Goal: Transaction & Acquisition: Purchase product/service

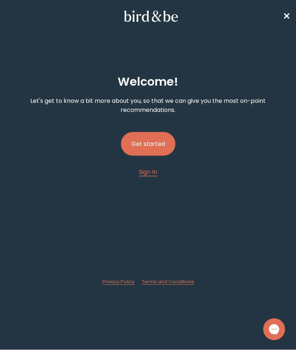
click at [155, 143] on button "Get started" at bounding box center [148, 144] width 54 height 24
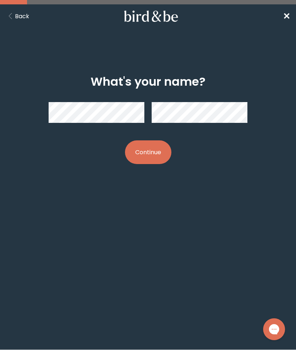
click at [154, 151] on button "Continue" at bounding box center [148, 152] width 46 height 24
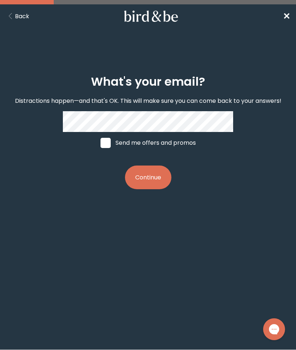
click at [156, 172] on button "Continue" at bounding box center [148, 178] width 46 height 24
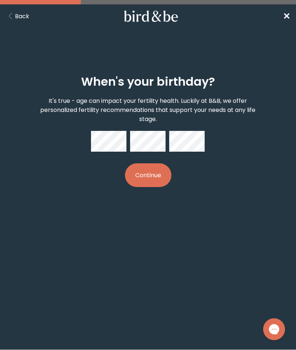
click at [154, 171] on button "Continue" at bounding box center [148, 175] width 46 height 24
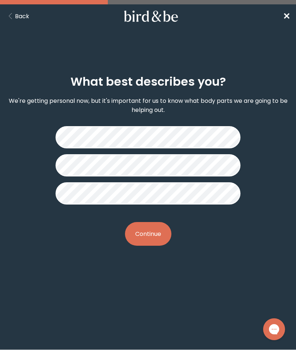
click at [157, 236] on button "Continue" at bounding box center [148, 234] width 46 height 24
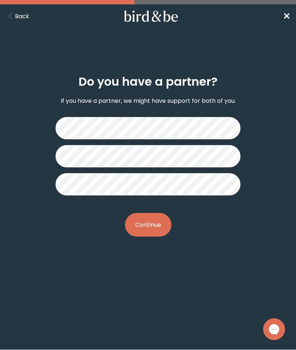
click at [159, 223] on button "Continue" at bounding box center [148, 225] width 46 height 24
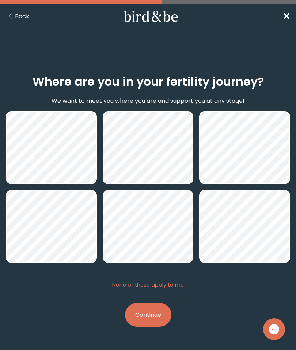
click at [150, 322] on button "Continue" at bounding box center [148, 315] width 46 height 24
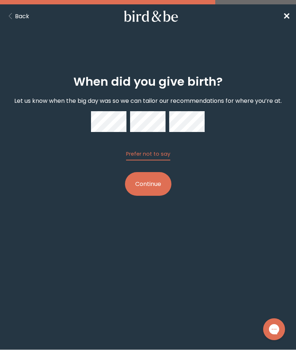
click at [157, 185] on button "Continue" at bounding box center [148, 184] width 46 height 24
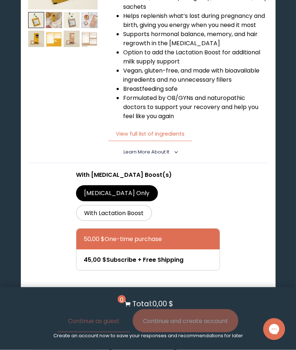
scroll to position [199, 0]
click at [136, 208] on label "With Lactation Boost" at bounding box center [114, 213] width 76 height 16
click at [0, 0] on input "With Lactation Boost" at bounding box center [0, 0] width 0 height 0
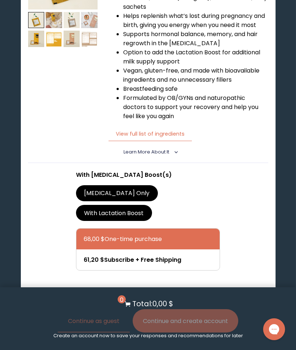
click at [171, 150] on icon "<" at bounding box center [174, 152] width 7 height 4
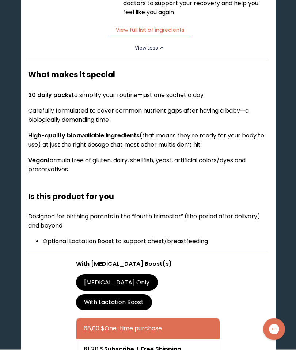
scroll to position [303, 0]
click at [126, 280] on label "Postpartum Only" at bounding box center [117, 282] width 82 height 16
click at [0, 0] on input "Postpartum Only" at bounding box center [0, 0] width 0 height 0
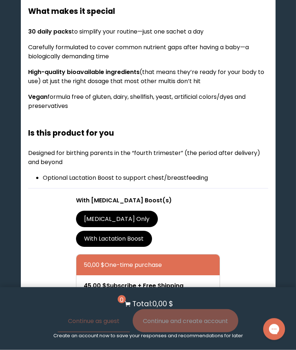
scroll to position [367, 0]
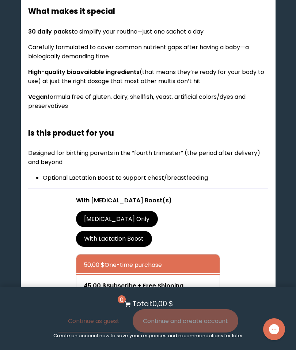
click at [187, 285] on div at bounding box center [155, 285] width 143 height 21
click at [84, 281] on input "45,00 $ Subscribe + Free Shipping" at bounding box center [83, 281] width 0 height 0
radio input "true"
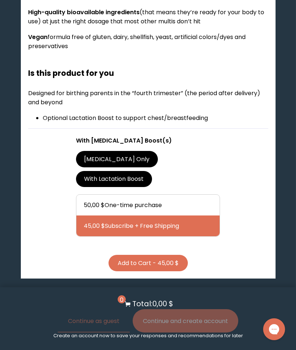
scroll to position [429, 0]
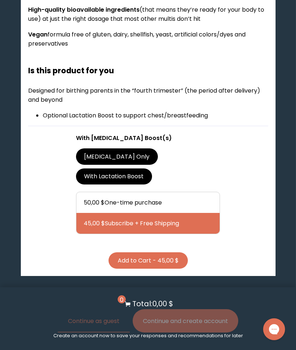
click at [169, 256] on button "Add to Cart - 45,00 $" at bounding box center [147, 260] width 79 height 16
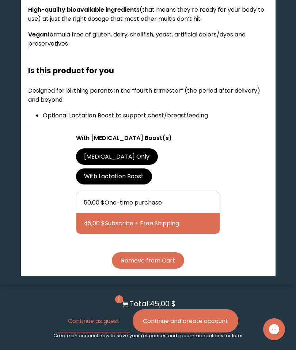
click at [199, 333] on button "Continue and create account" at bounding box center [184, 320] width 105 height 23
